Goal: Transaction & Acquisition: Purchase product/service

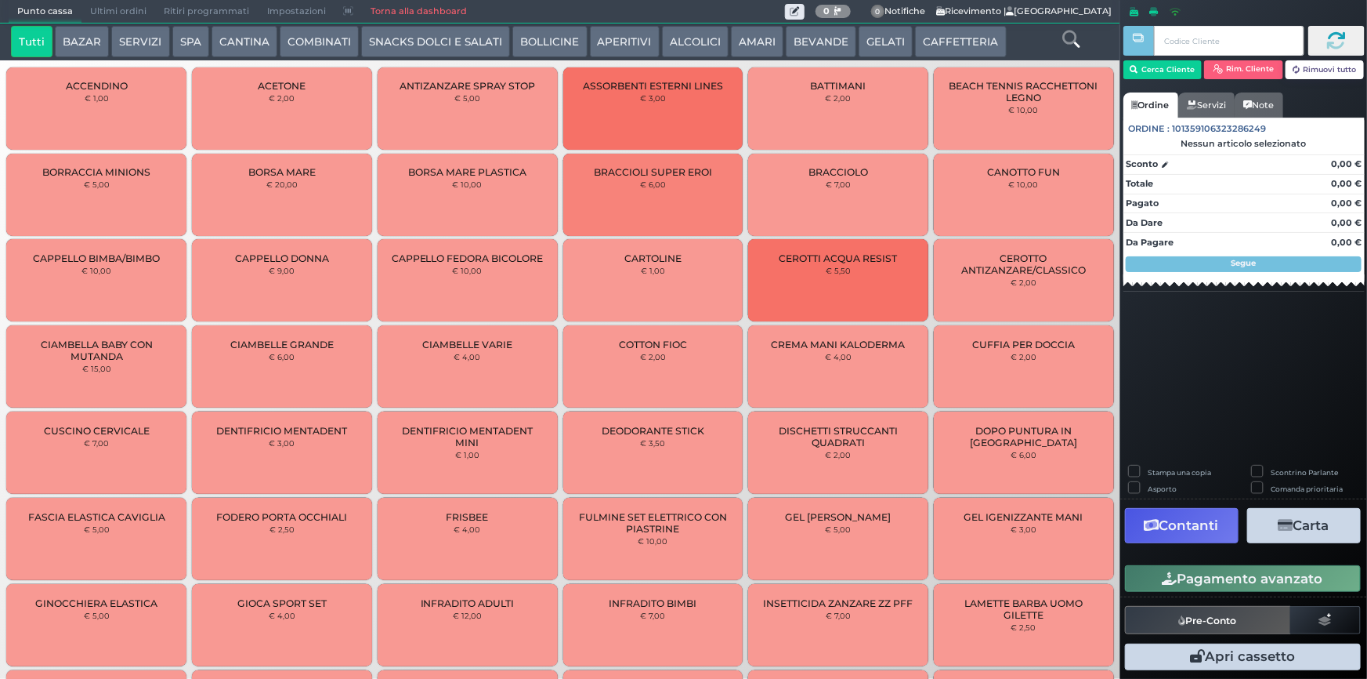
click at [943, 45] on button "CAFFETTERIA" at bounding box center [960, 41] width 91 height 31
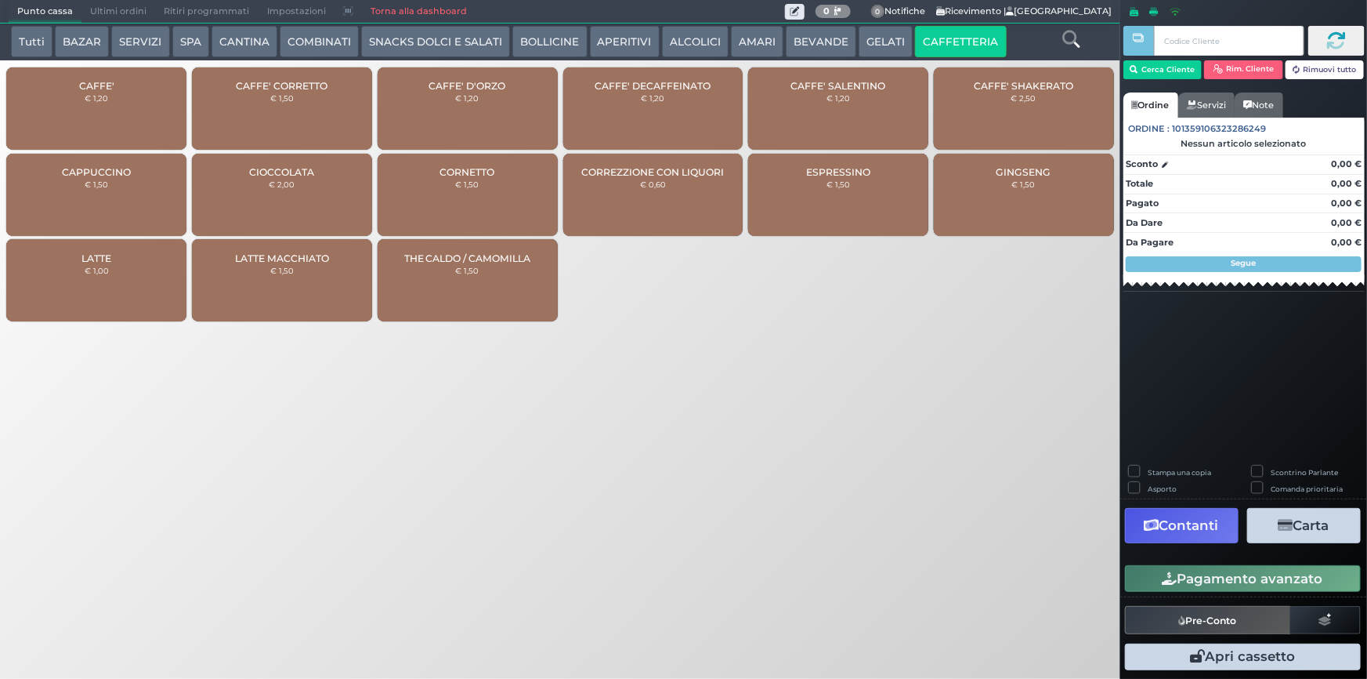
click at [823, 44] on button "BEVANDE" at bounding box center [821, 41] width 71 height 31
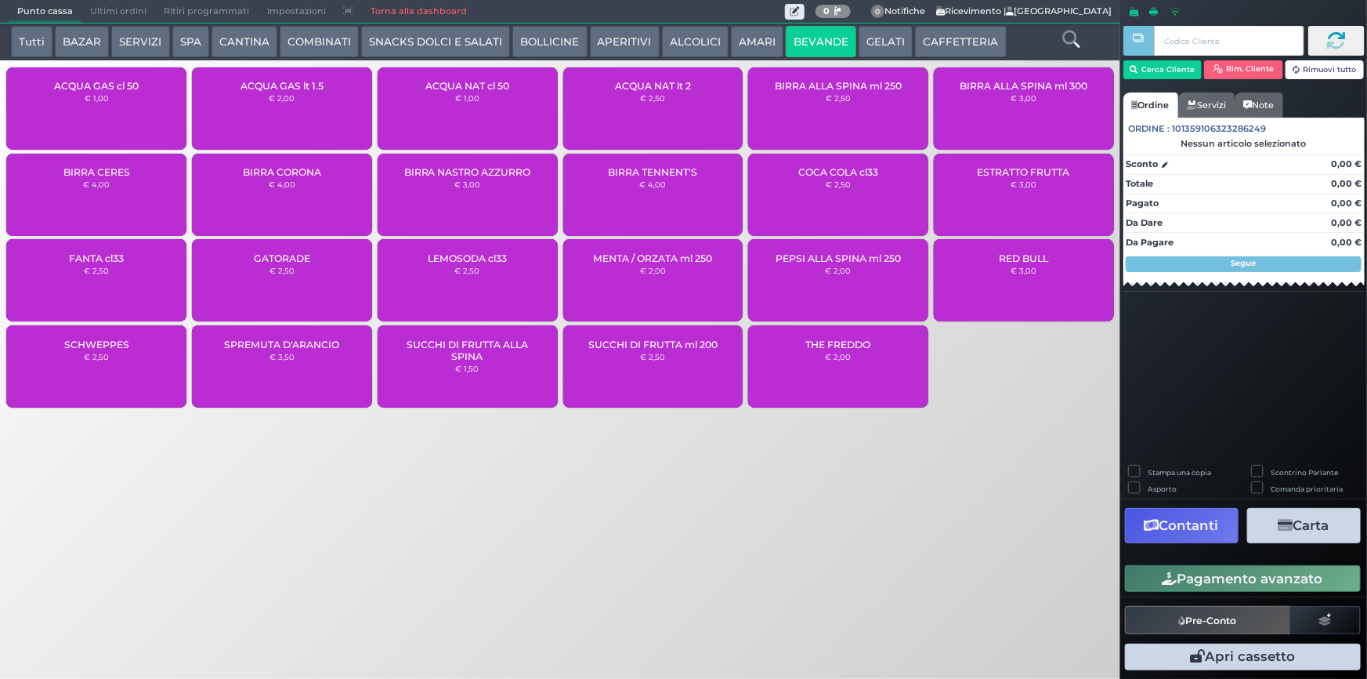
click at [487, 119] on div "ACQUA NAT cl 50 € 1,00" at bounding box center [468, 108] width 180 height 82
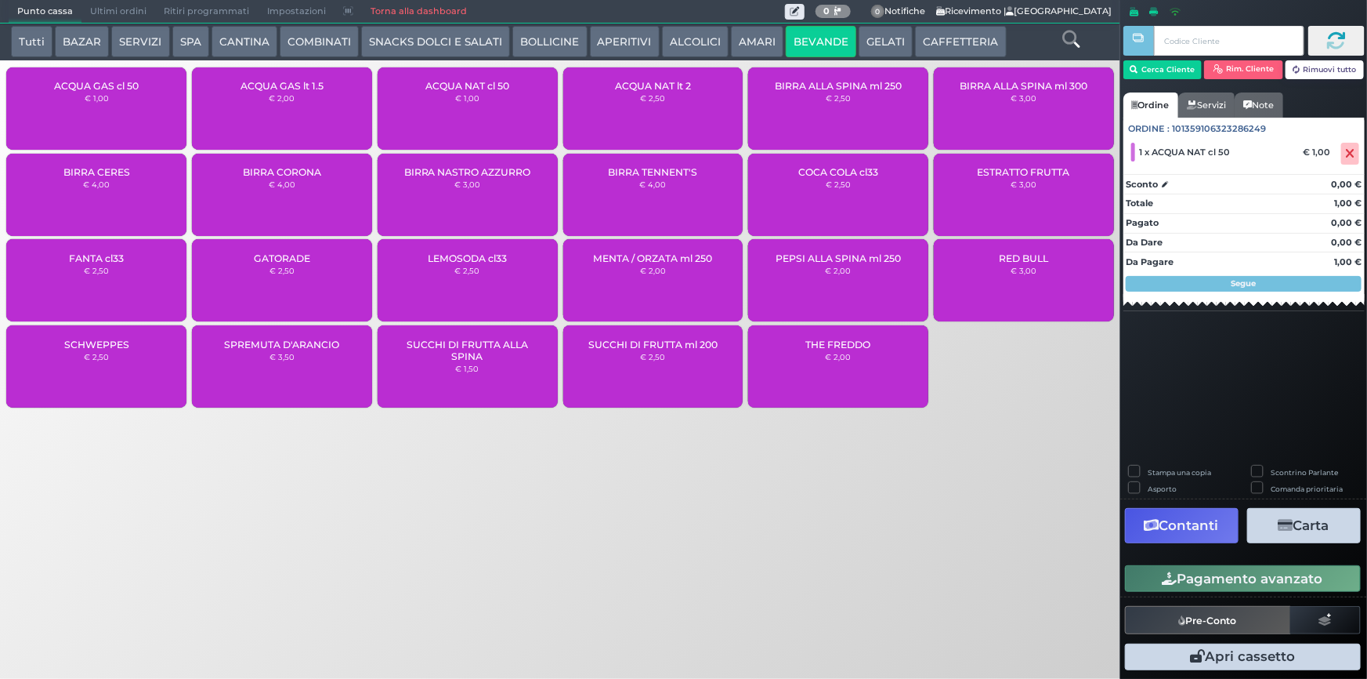
click at [1229, 583] on button "Pagamento avanzato" at bounding box center [1243, 578] width 236 height 27
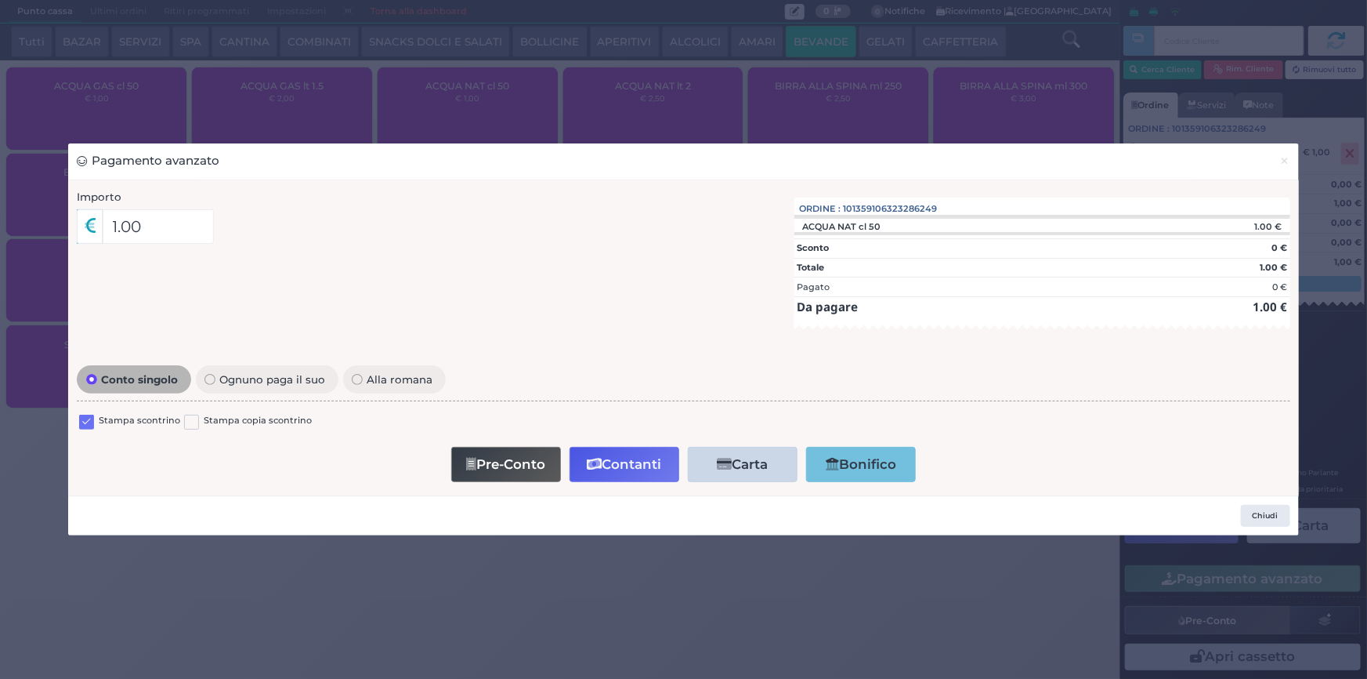
click at [83, 420] on label at bounding box center [86, 421] width 15 height 15
click at [0, 0] on input "checkbox" at bounding box center [0, 0] width 0 height 0
click at [617, 467] on button "Contanti" at bounding box center [625, 464] width 110 height 35
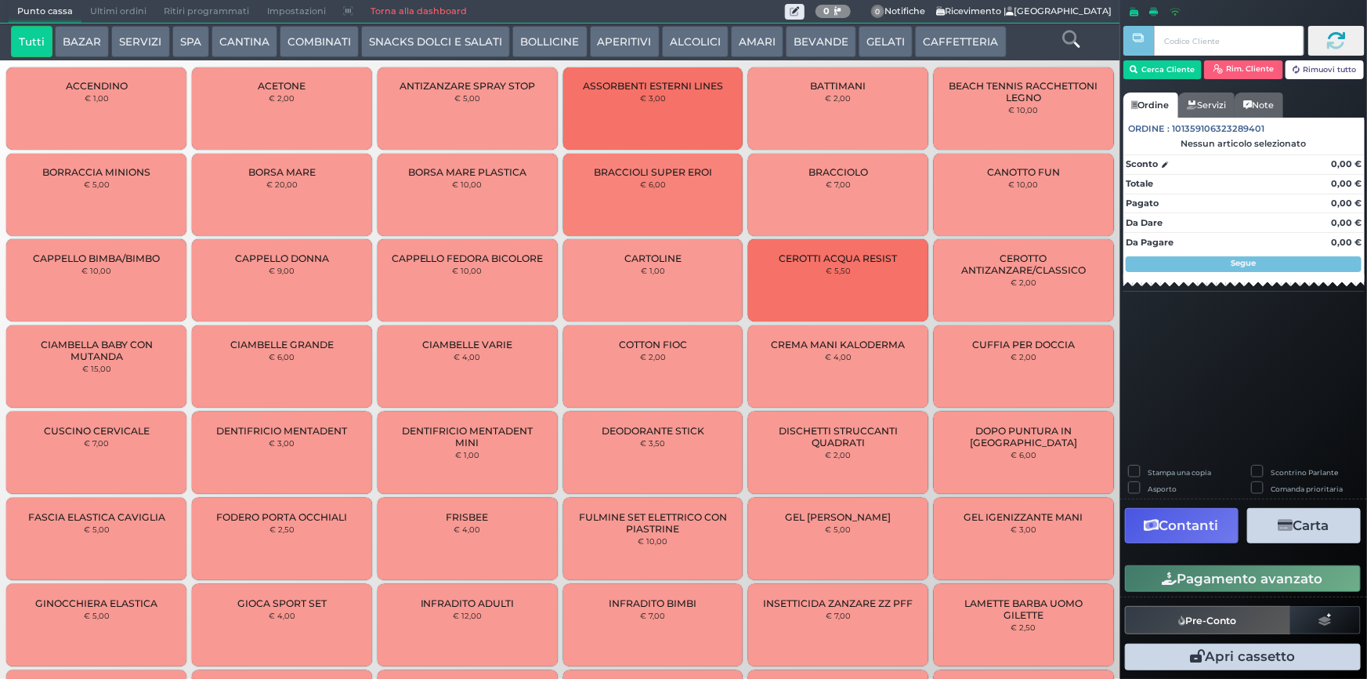
click at [118, 13] on span "Ultimi ordini" at bounding box center [118, 12] width 74 height 22
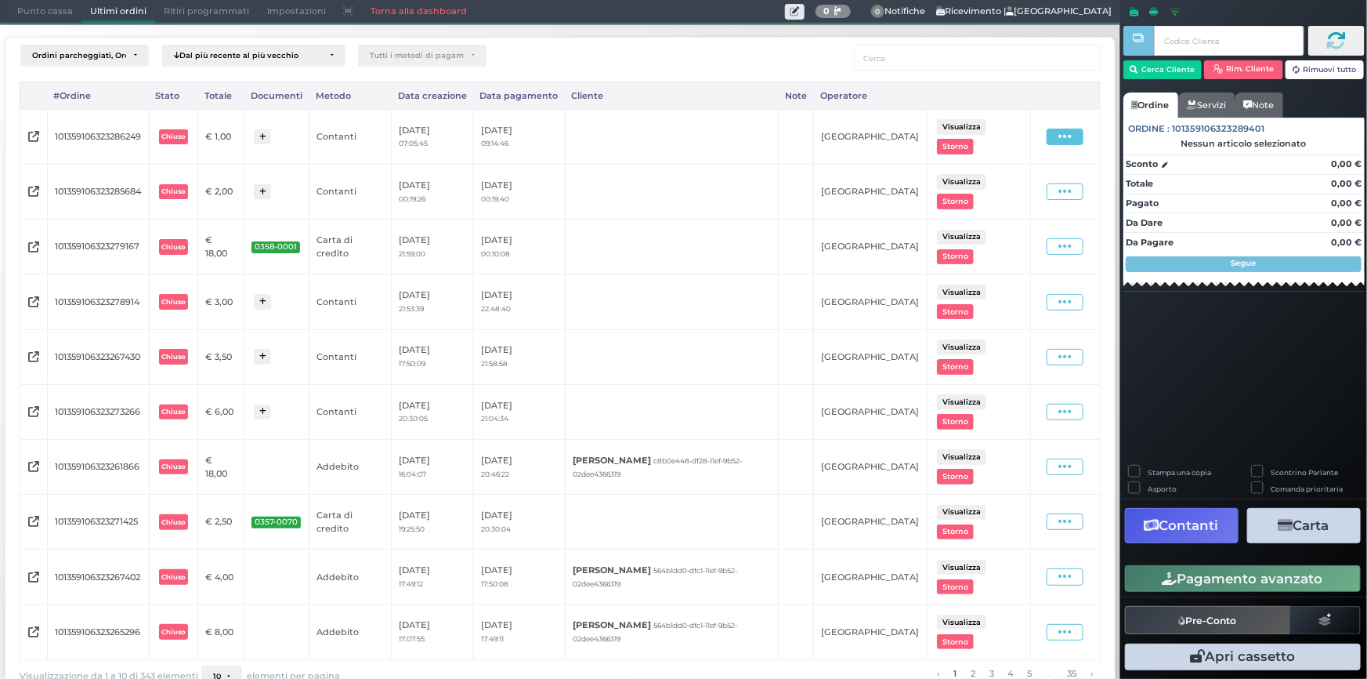
click at [1059, 135] on icon at bounding box center [1065, 136] width 13 height 15
click at [1019, 176] on span "Ristampa Pre-Conto" at bounding box center [1033, 181] width 64 height 27
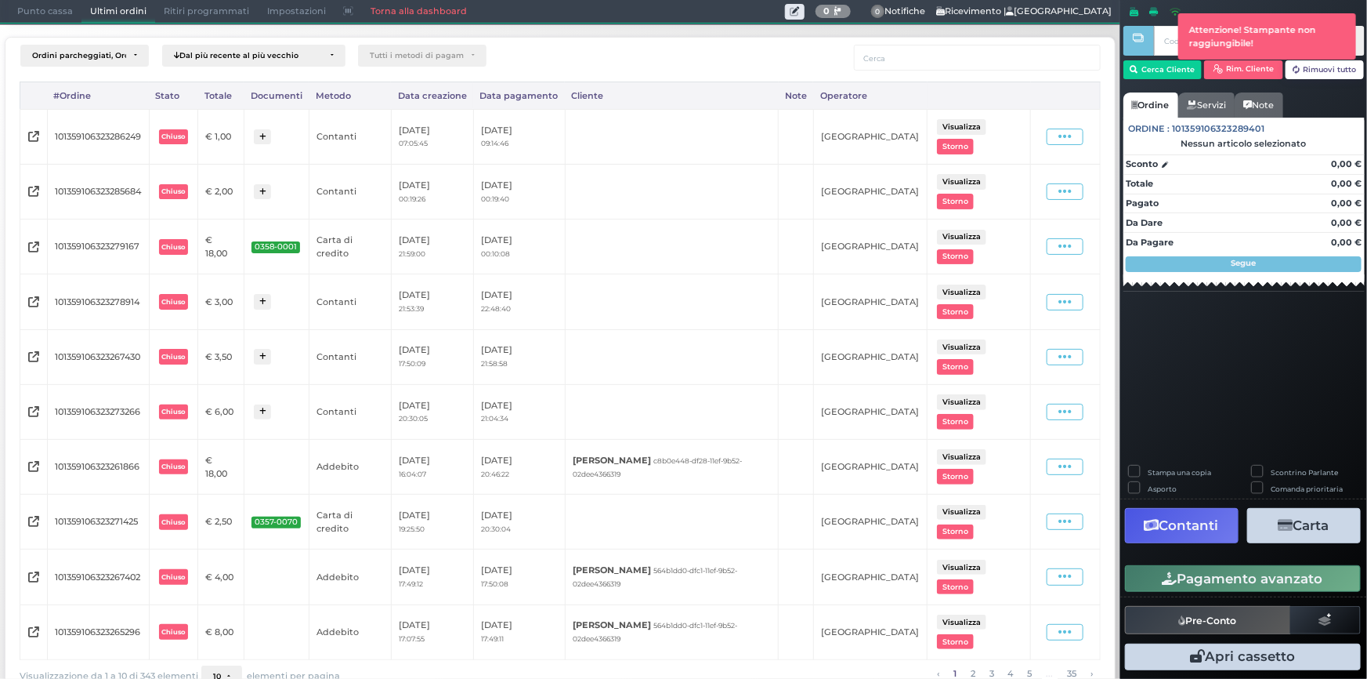
click at [52, 13] on span "Punto cassa" at bounding box center [45, 12] width 73 height 22
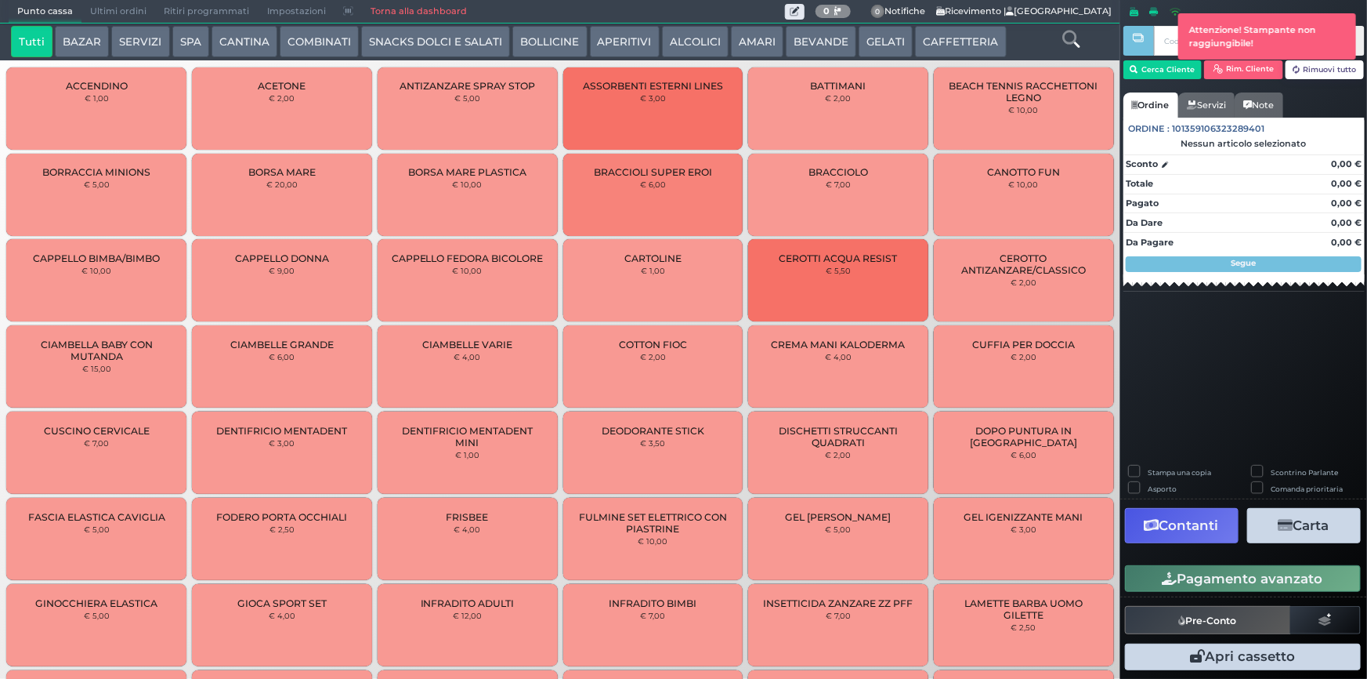
click at [930, 33] on button "CAFFETTERIA" at bounding box center [960, 41] width 91 height 31
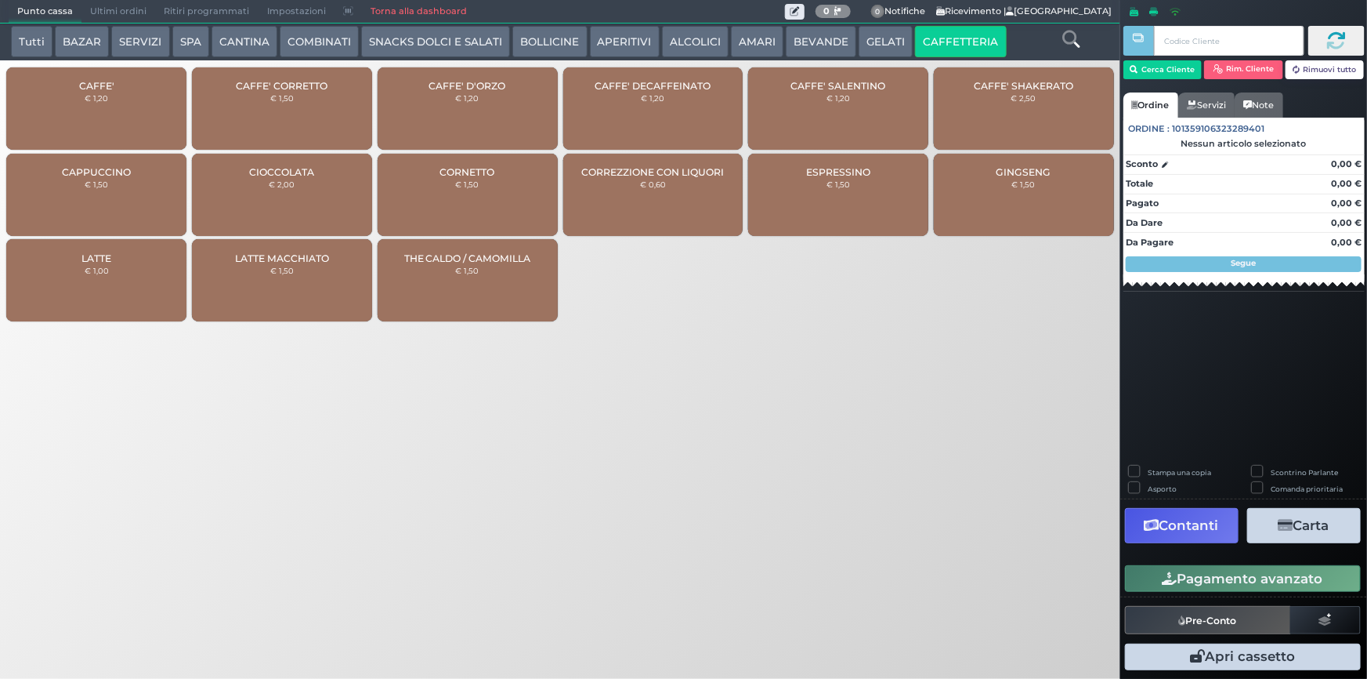
click at [142, 94] on div "CAFFE' € 1,20" at bounding box center [96, 108] width 180 height 82
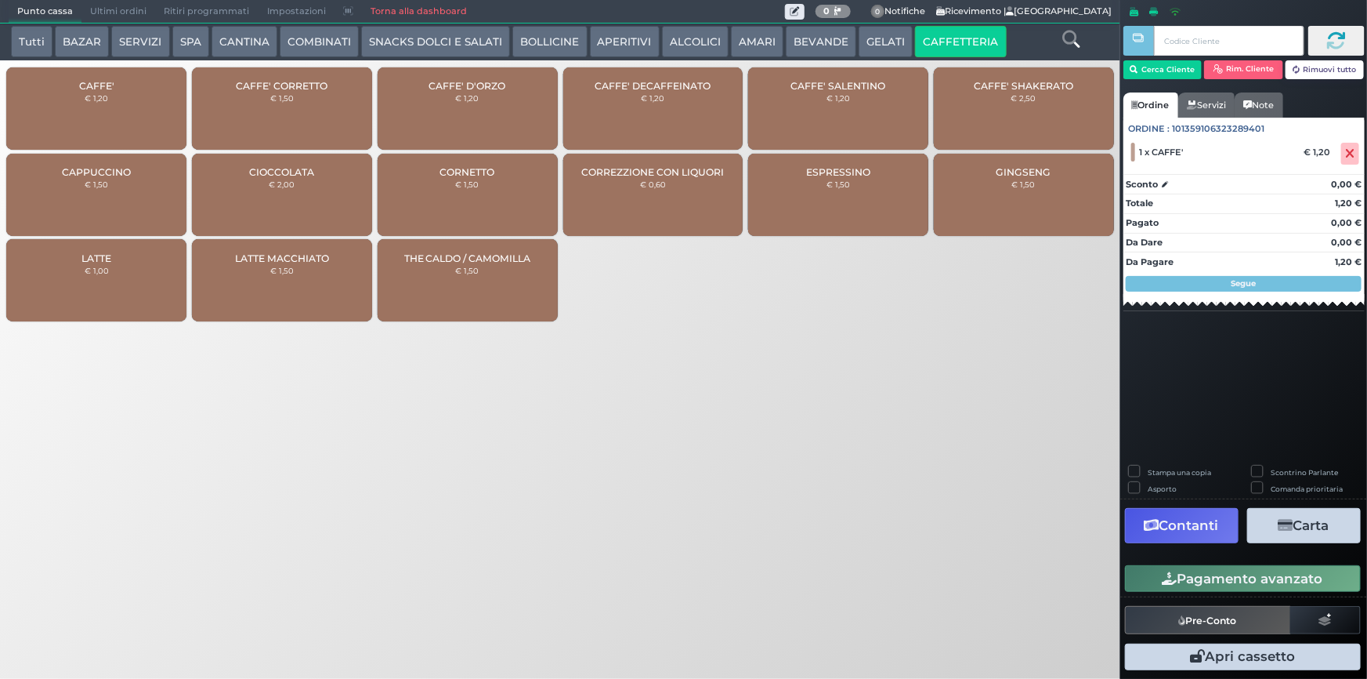
click at [1217, 576] on button "Pagamento avanzato" at bounding box center [1243, 578] width 236 height 27
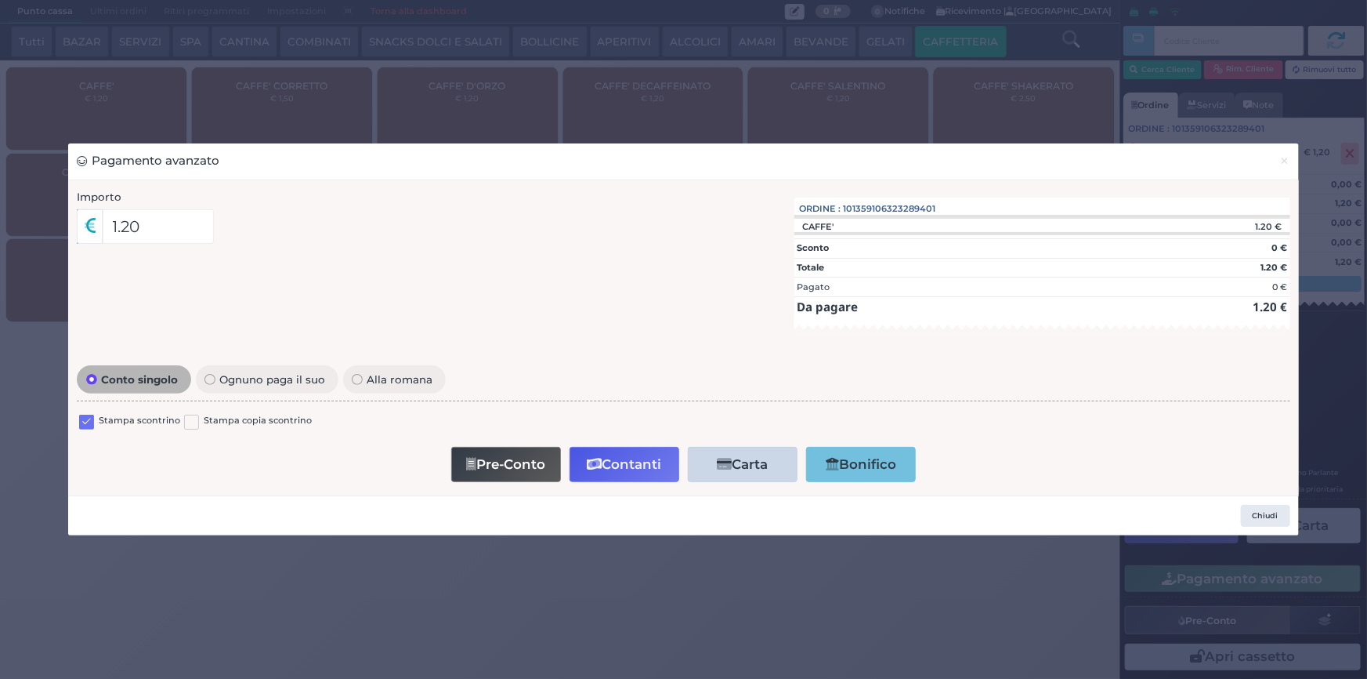
click at [89, 415] on label at bounding box center [86, 421] width 15 height 15
click at [0, 0] on input "checkbox" at bounding box center [0, 0] width 0 height 0
click at [632, 452] on button "Contanti" at bounding box center [625, 464] width 110 height 35
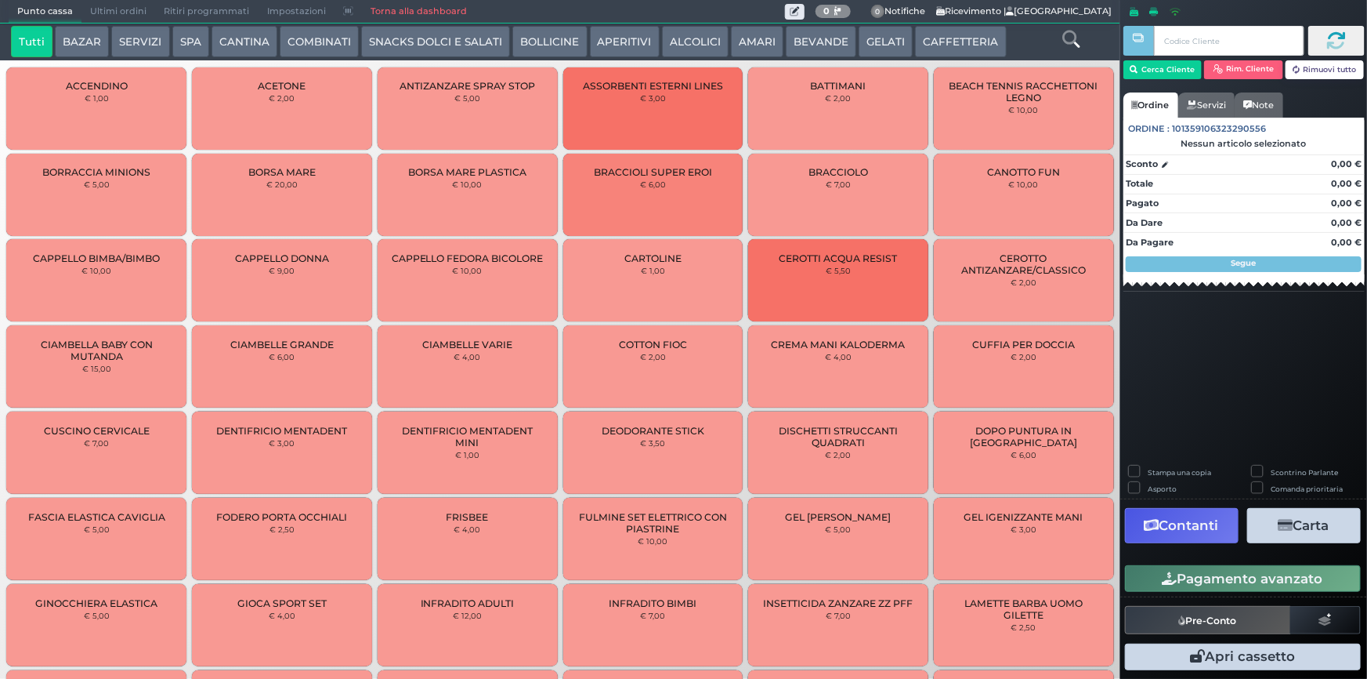
click at [104, 10] on span "Ultimi ordini" at bounding box center [118, 12] width 74 height 22
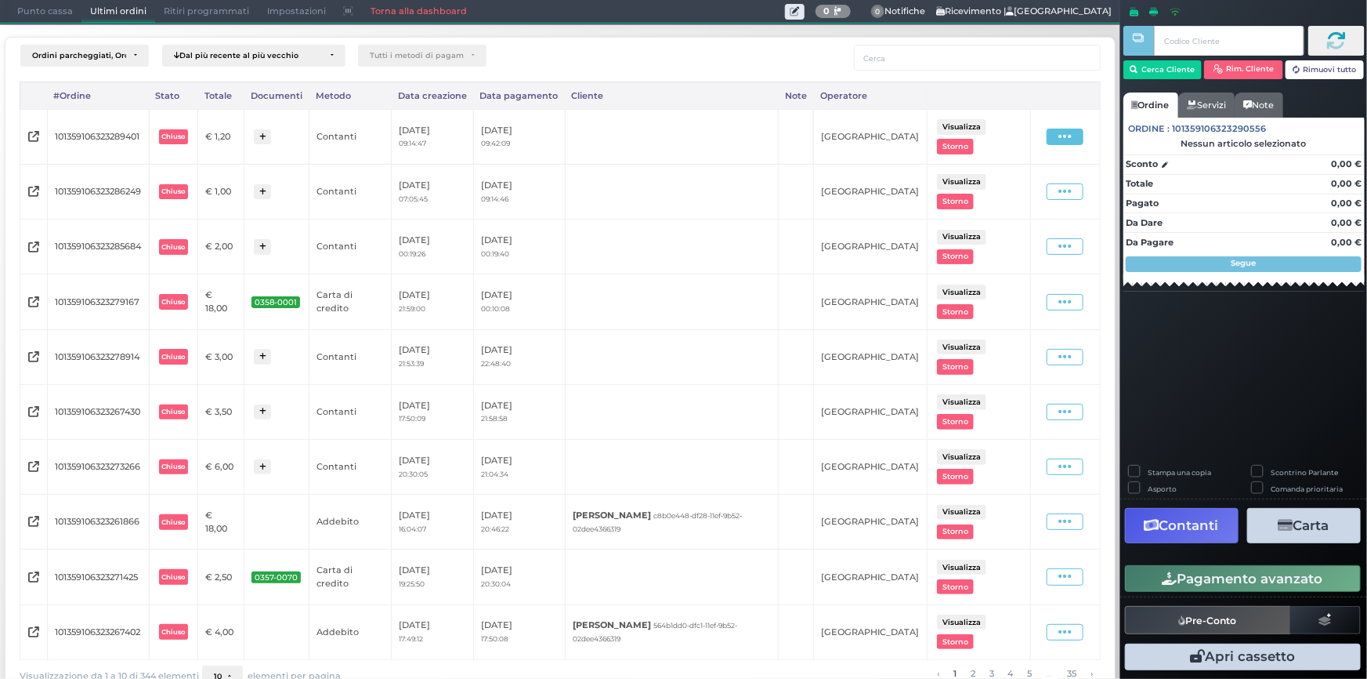
click at [1059, 139] on icon at bounding box center [1065, 136] width 13 height 15
click at [1031, 173] on span "Ristampa Pre-Conto" at bounding box center [1033, 181] width 64 height 27
